Goal: Information Seeking & Learning: Understand process/instructions

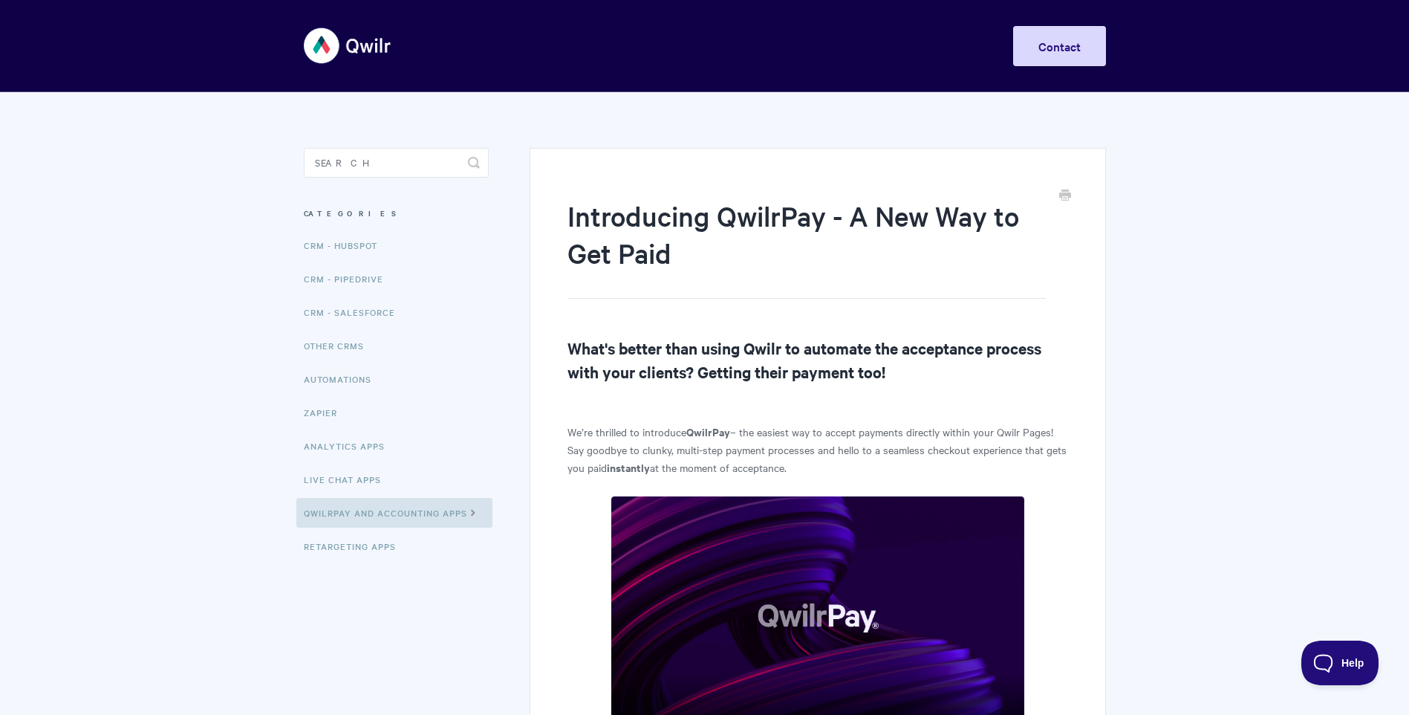
click at [837, 351] on h2 "What's better than using Qwilr to automate the acceptance process with your cli…" at bounding box center [818, 360] width 500 height 48
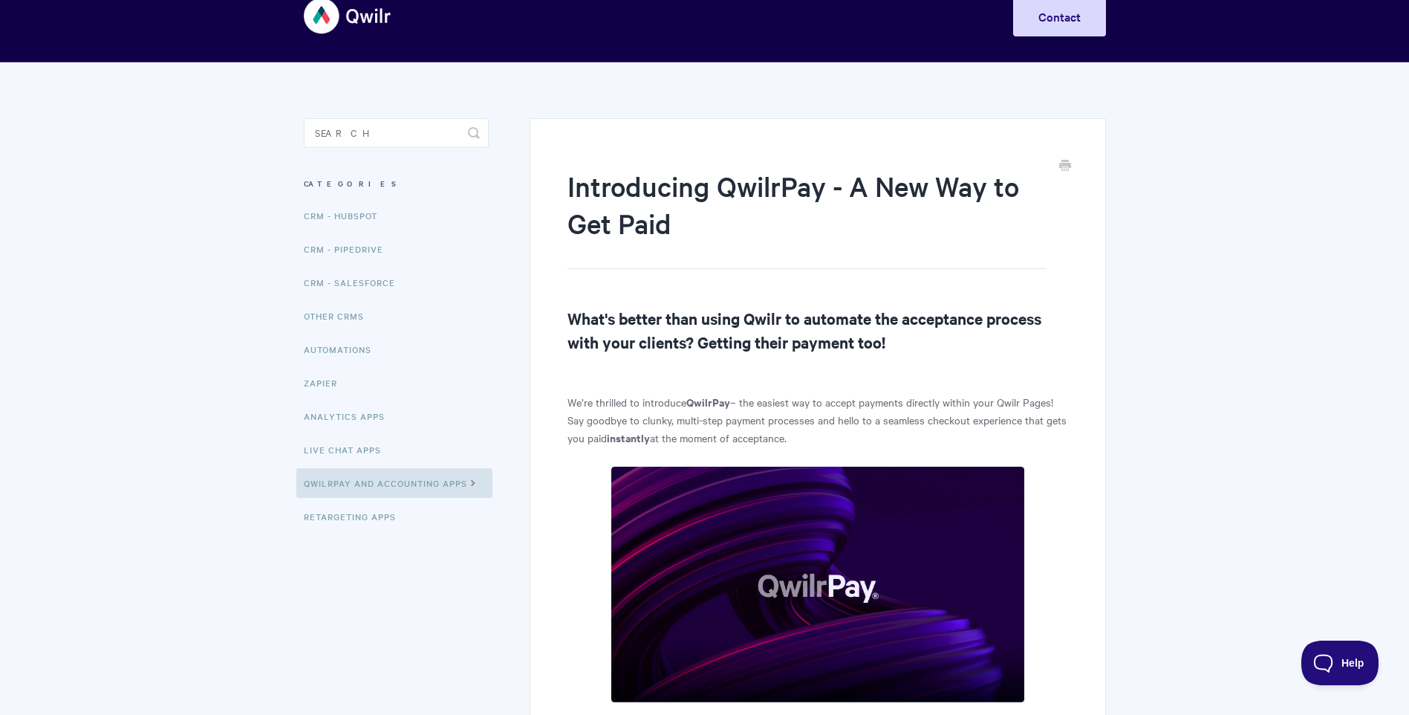
scroll to position [178, 0]
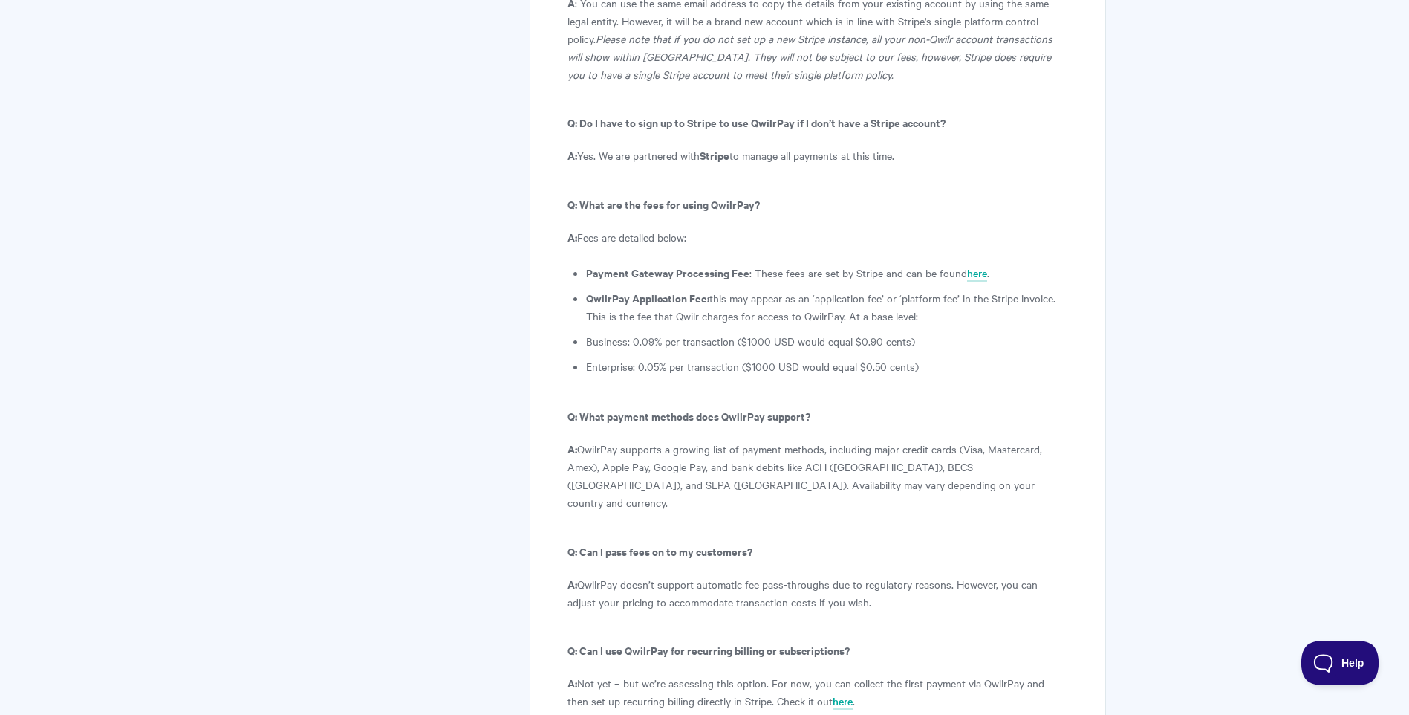
scroll to position [7875, 0]
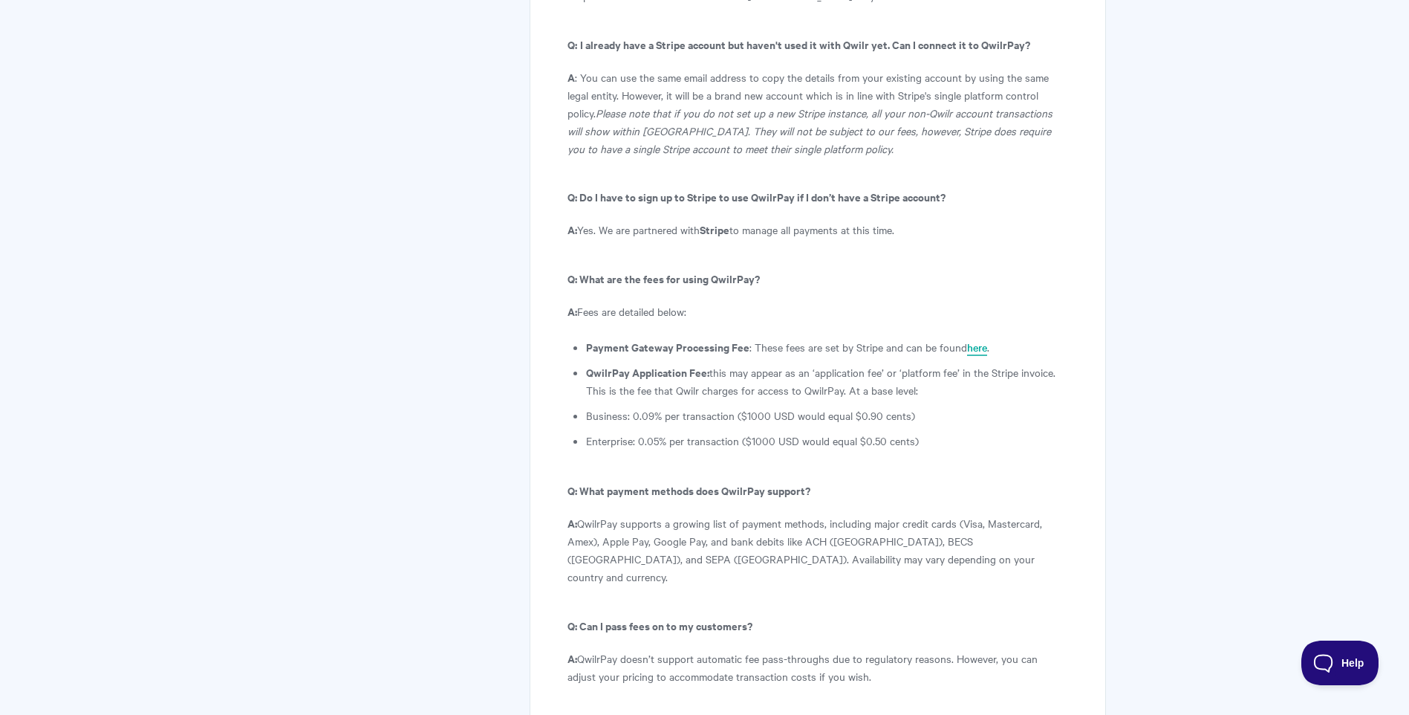
click at [972, 340] on link "here" at bounding box center [977, 348] width 20 height 16
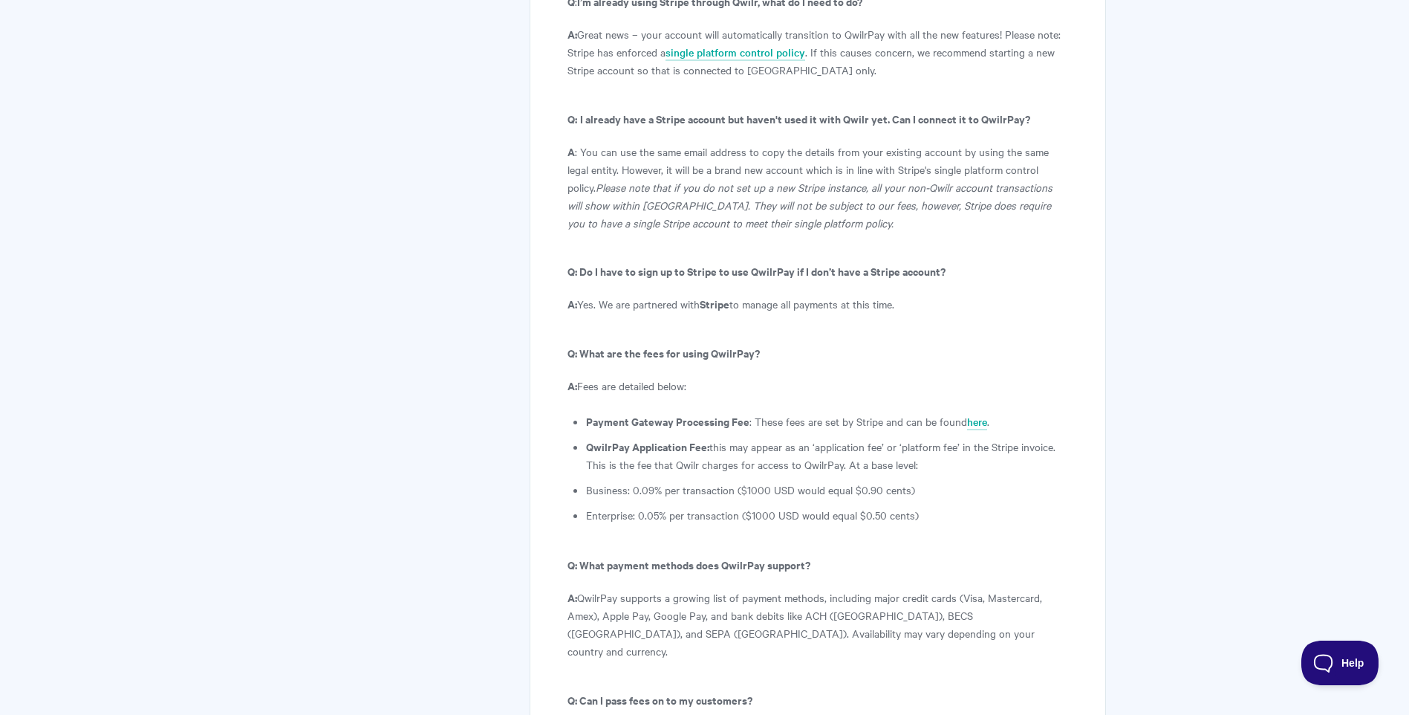
click at [967, 414] on link "here" at bounding box center [977, 422] width 20 height 16
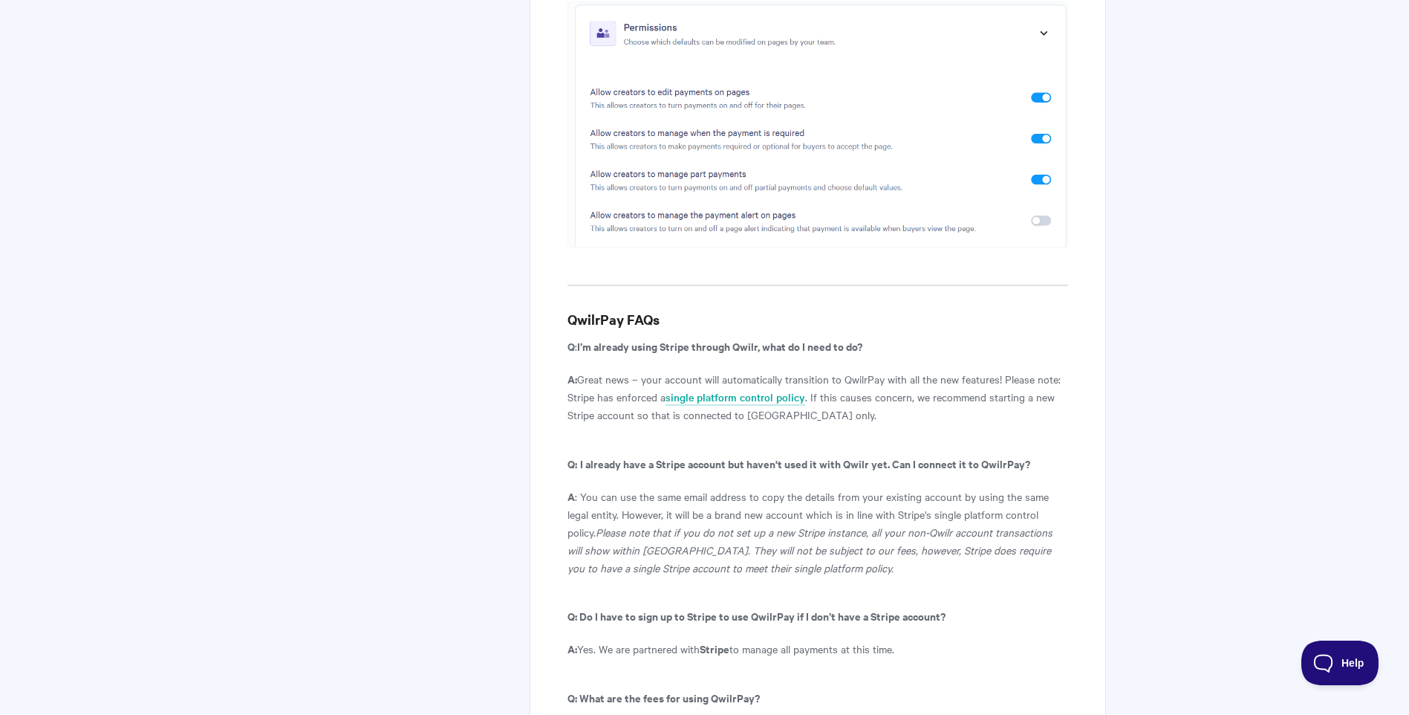
scroll to position [7530, 0]
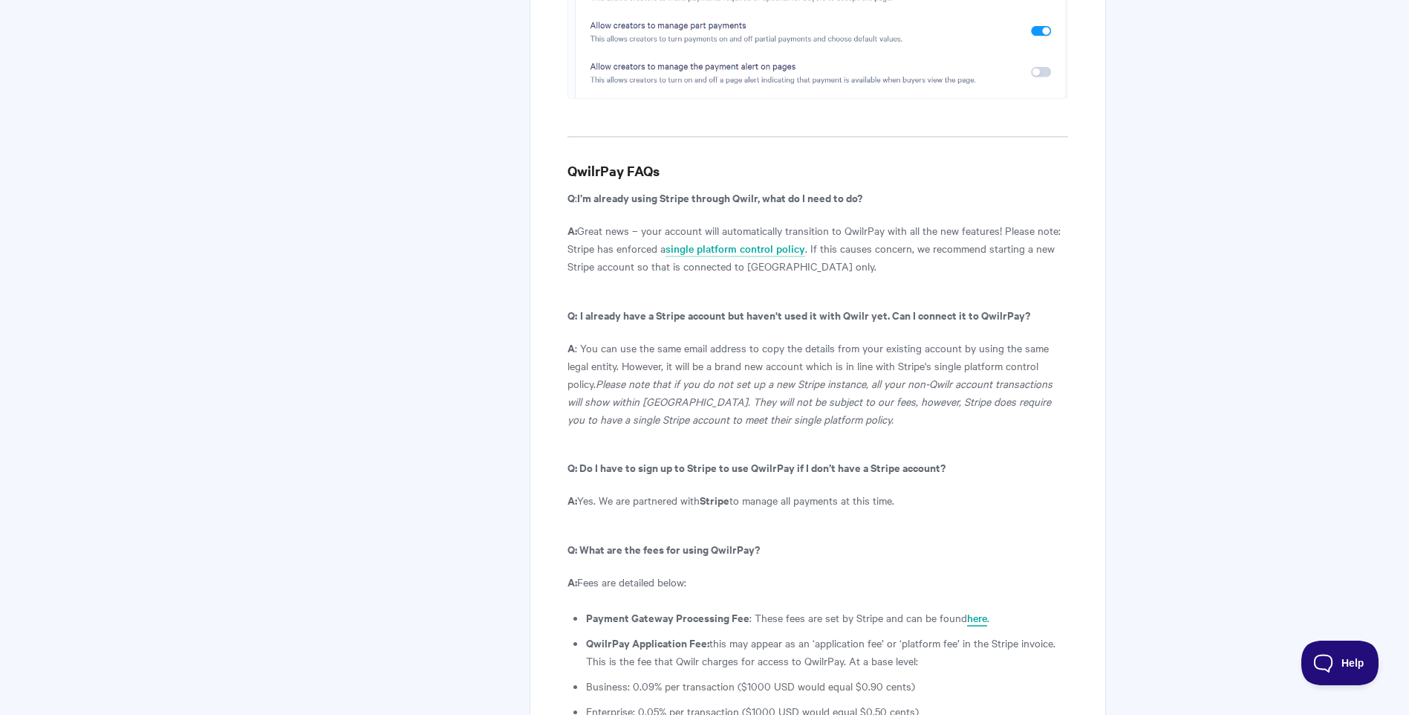
click at [975, 610] on link "here" at bounding box center [977, 618] width 20 height 16
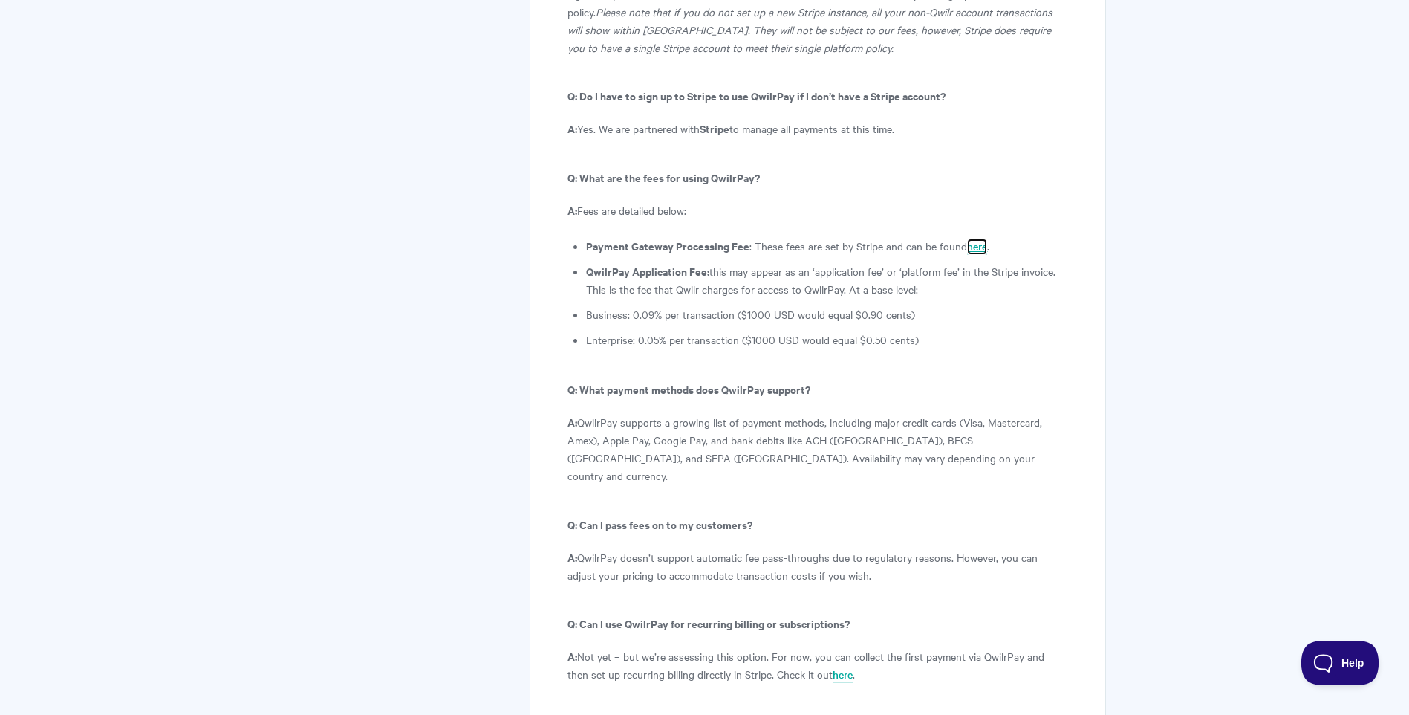
scroll to position [7753, 0]
